Goal: Find specific page/section: Find specific page/section

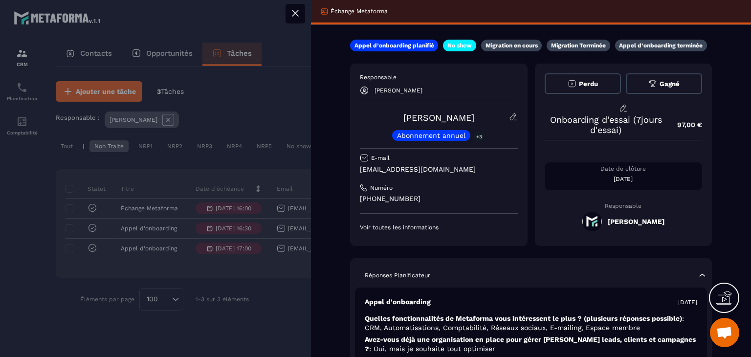
click at [298, 12] on icon at bounding box center [296, 13] width 12 height 12
